Goal: Information Seeking & Learning: Learn about a topic

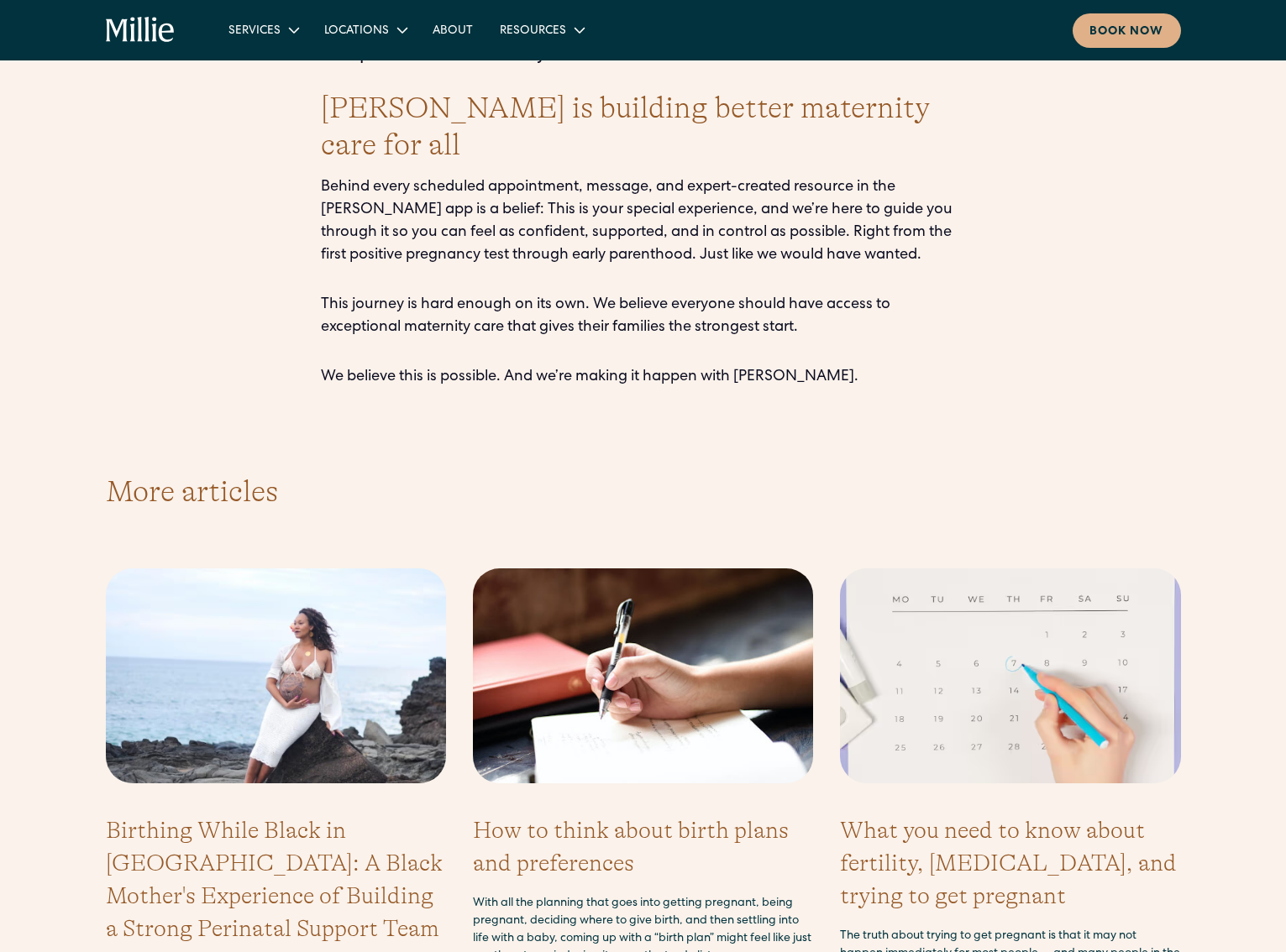
scroll to position [4337, 0]
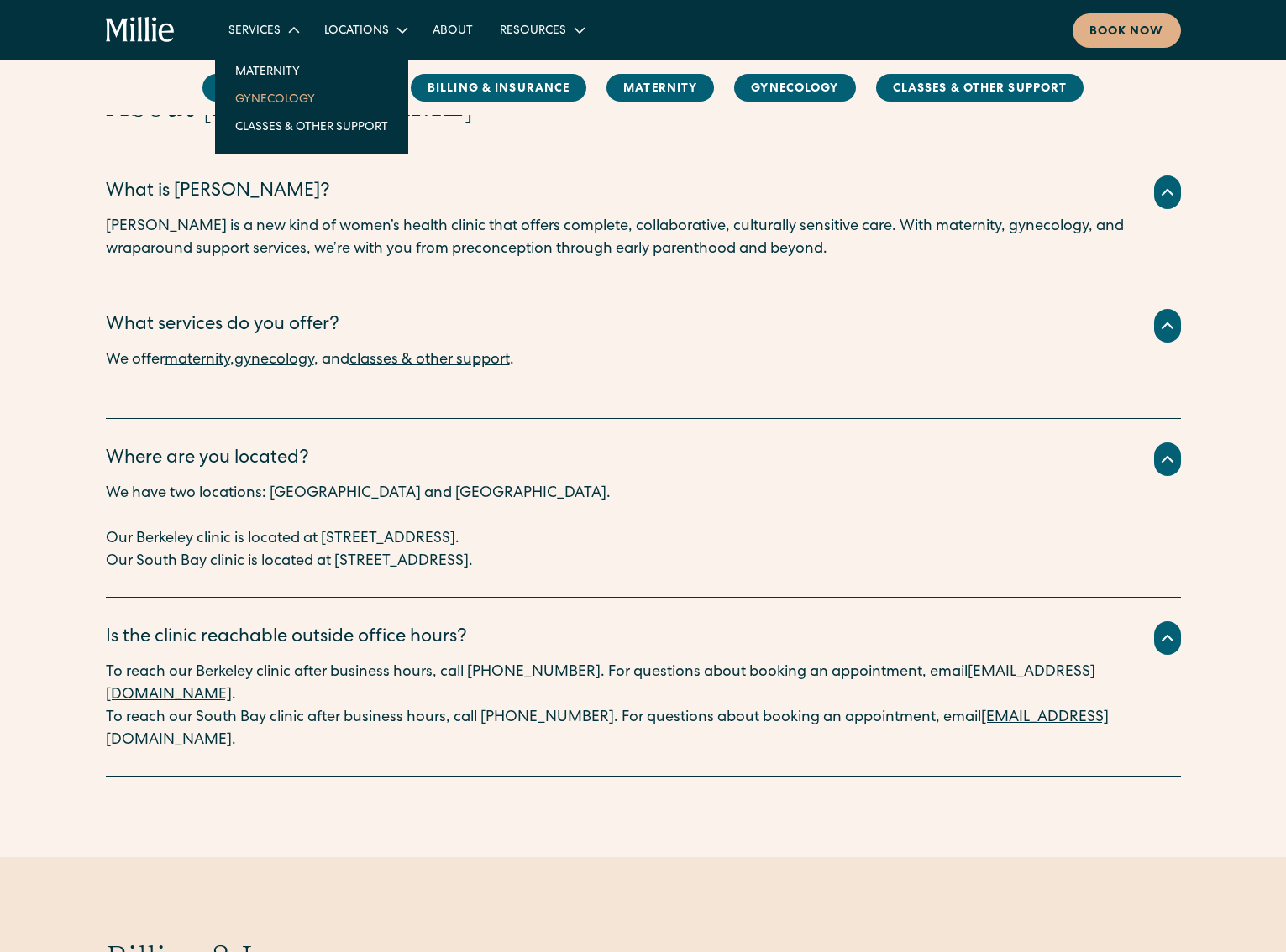
click at [283, 97] on link "Gynecology" at bounding box center [311, 98] width 180 height 28
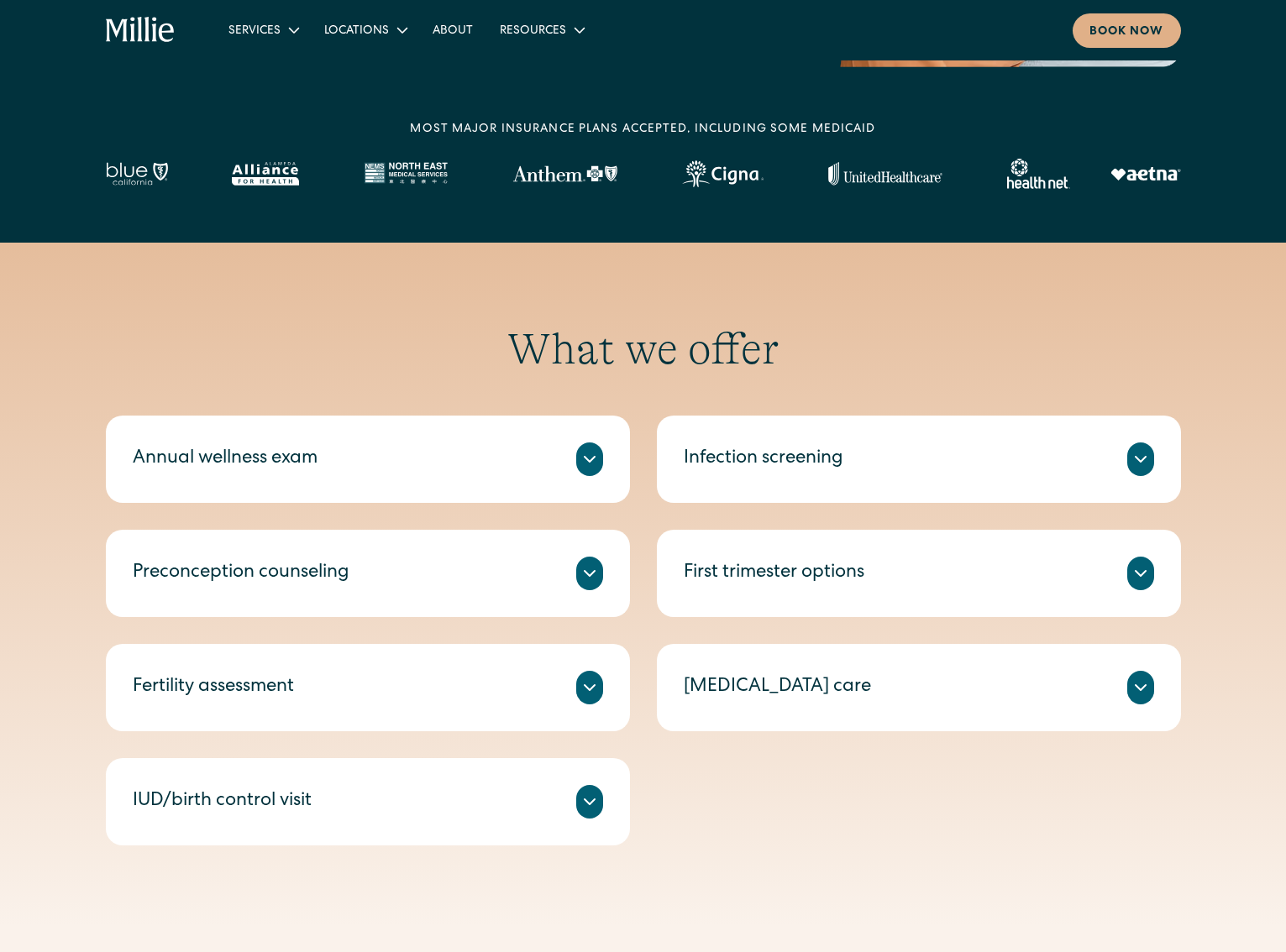
scroll to position [765, 0]
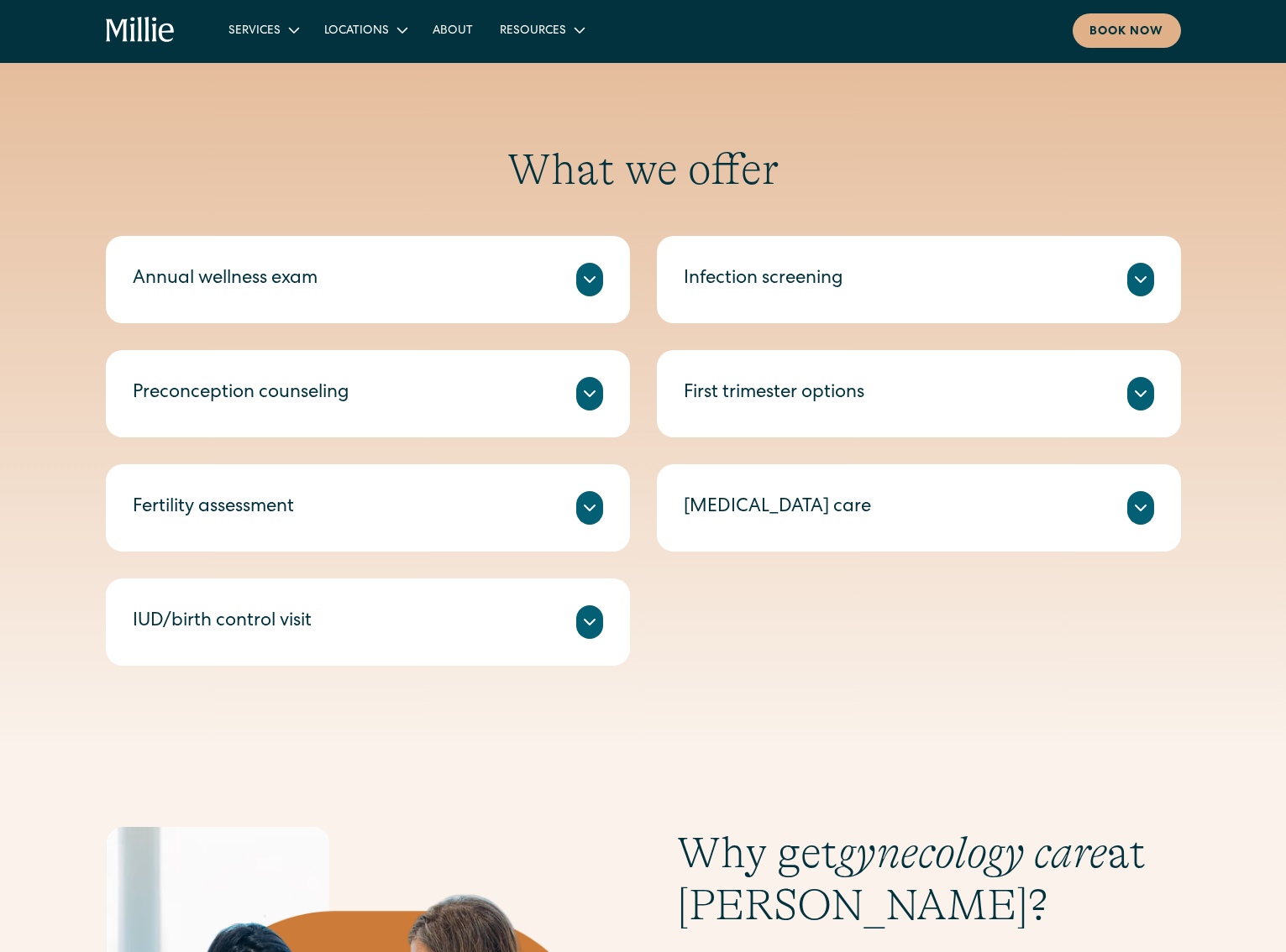
click at [349, 528] on div "Comprehensive blood testing to reveal more information about your fertility hor…" at bounding box center [368, 528] width 470 height 7
click at [596, 505] on icon at bounding box center [589, 508] width 21 height 21
